Goal: Transaction & Acquisition: Purchase product/service

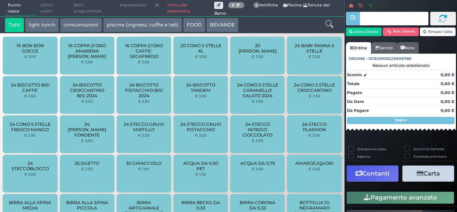
scroll to position [23, 0]
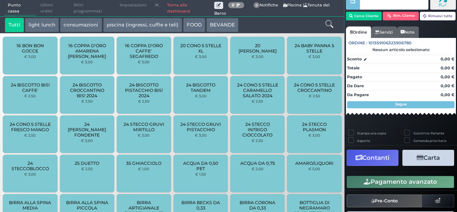
click at [231, 125] on div "24 STECCO INTRIGO CIOCCOLATO € 2,50" at bounding box center [257, 134] width 54 height 38
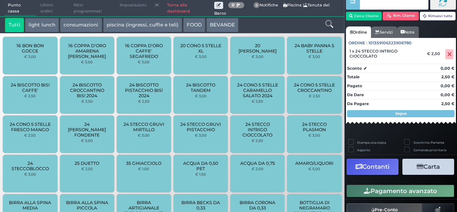
click at [175, 10] on link "Torna alla dashboard" at bounding box center [188, 8] width 51 height 16
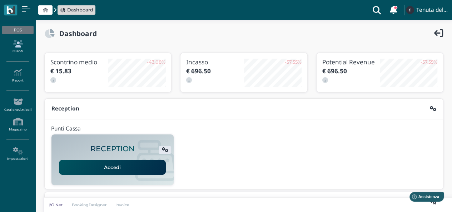
click at [13, 44] on icon at bounding box center [17, 44] width 31 height 8
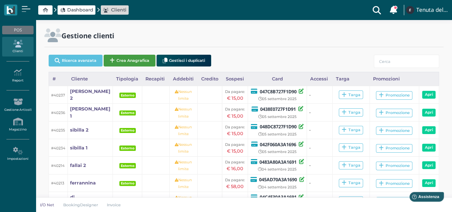
click at [134, 59] on button "Crea Anagrafica" at bounding box center [130, 61] width 52 height 12
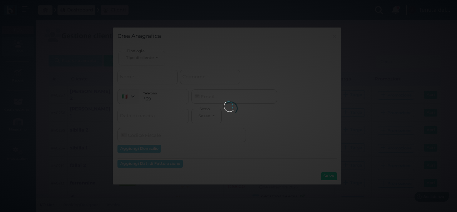
select select
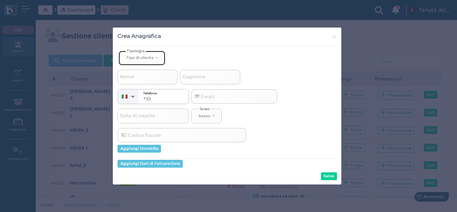
click at [154, 58] on div "Tipo di cliente" at bounding box center [140, 57] width 29 height 5
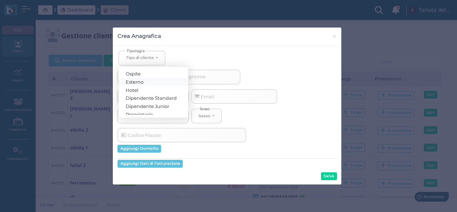
click at [141, 80] on span "Esterno" at bounding box center [135, 82] width 18 height 6
select select "[object Object]"
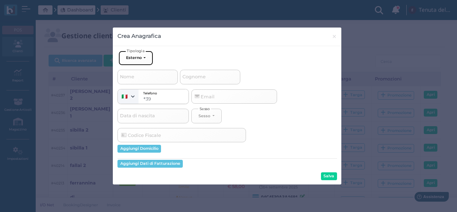
select select
click at [224, 80] on input "Cognome" at bounding box center [210, 77] width 60 height 14
type input "v"
select select
type input "ve"
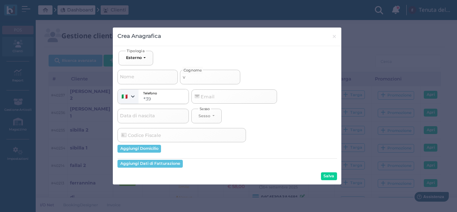
select select
type input "ver"
select select
type input "vera"
select select
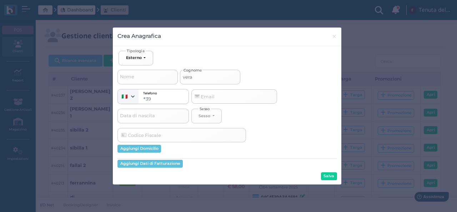
type input "verac"
select select
type input "verace"
select select
type input "verace"
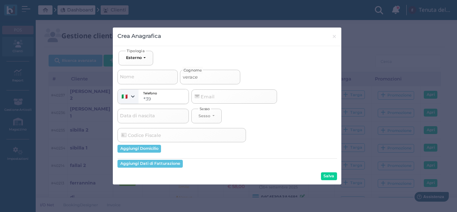
select select
click at [191, 75] on input "verace" at bounding box center [210, 77] width 60 height 14
type input "versace"
select select
type input "versace"
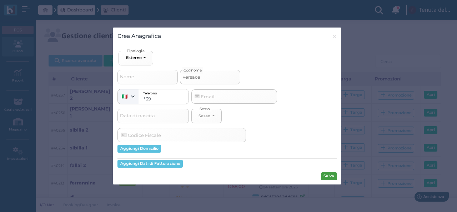
click at [328, 178] on button "Salva" at bounding box center [329, 176] width 16 height 8
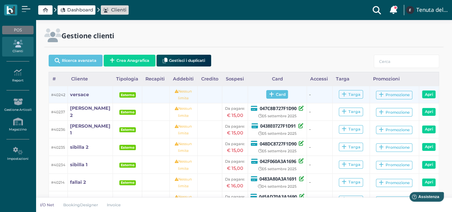
click at [271, 95] on span "Card" at bounding box center [277, 94] width 22 height 9
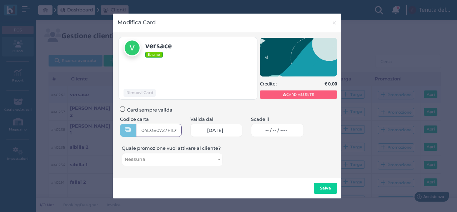
type input "04D380727F1D90"
click at [283, 128] on span "-- / -- / ----" at bounding box center [276, 131] width 22 height 6
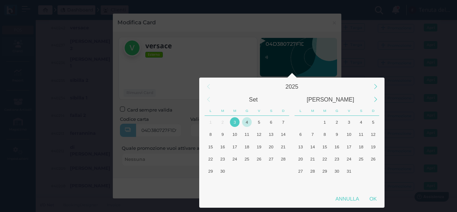
click at [248, 121] on div "4" at bounding box center [247, 122] width 10 height 10
click at [378, 200] on div "OK" at bounding box center [373, 198] width 18 height 13
type input "04/09/2025"
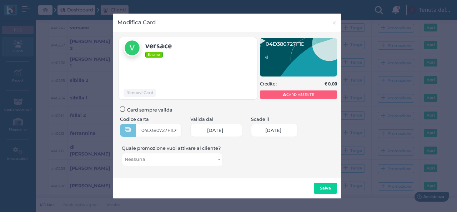
scroll to position [0, 32]
click at [325, 186] on b "Salva" at bounding box center [325, 187] width 11 height 5
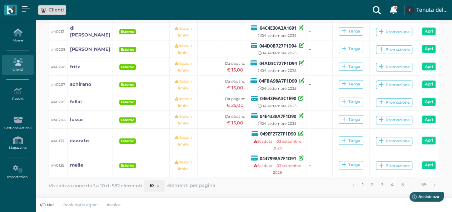
click at [16, 39] on link "Home" at bounding box center [17, 36] width 31 height 20
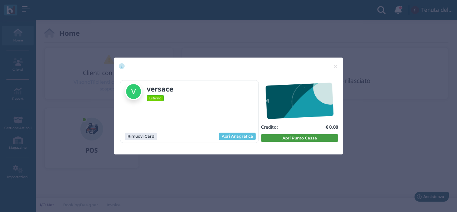
click at [289, 139] on button "Apri Punto Cassa" at bounding box center [299, 138] width 77 height 8
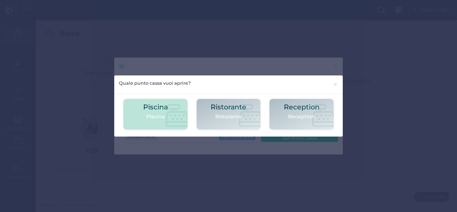
click at [156, 116] on p "Piscina" at bounding box center [155, 117] width 25 height 8
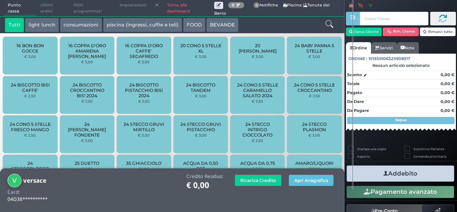
click at [330, 25] on icon at bounding box center [329, 24] width 8 height 8
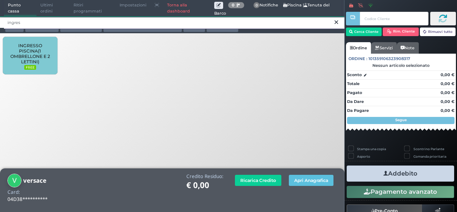
type input "ingres"
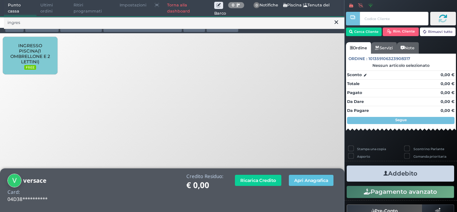
click at [51, 56] on span "INGRESSO PISCINA(1 OMBRELLONE E 2 LETTINI)" at bounding box center [30, 53] width 43 height 21
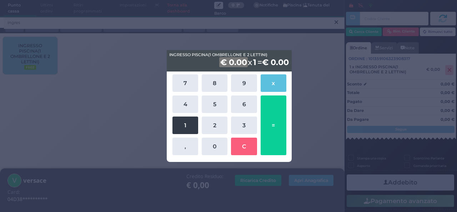
click at [186, 123] on button "1" at bounding box center [186, 125] width 26 height 18
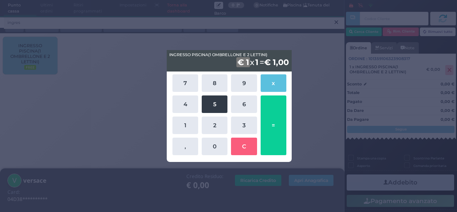
click at [211, 104] on button "5" at bounding box center [215, 104] width 26 height 18
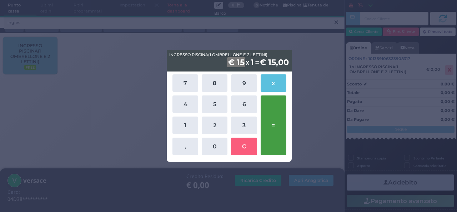
click at [279, 120] on button "=" at bounding box center [274, 125] width 26 height 60
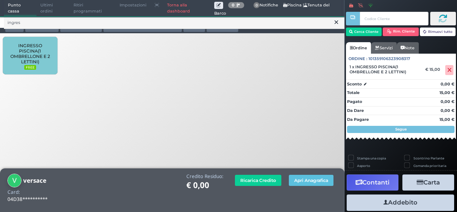
click at [396, 204] on button "Addebito" at bounding box center [401, 202] width 108 height 16
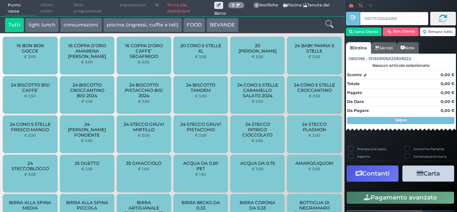
type input "0477FD0A3A1691"
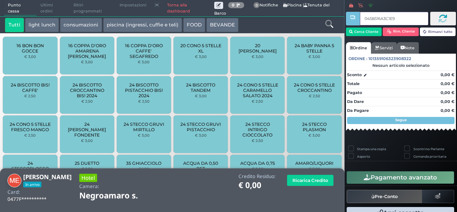
type input "045B516A3C1E90"
